Goal: Information Seeking & Learning: Find specific fact

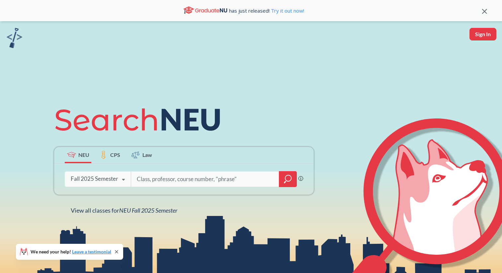
click at [168, 186] on input "search" at bounding box center [205, 179] width 138 height 14
type input "[PERSON_NAME]"
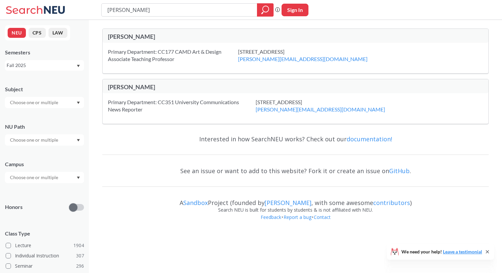
click at [196, 13] on input "[PERSON_NAME]" at bounding box center [180, 9] width 146 height 11
type input "process and practice"
